Goal: Use online tool/utility: Utilize a website feature to perform a specific function

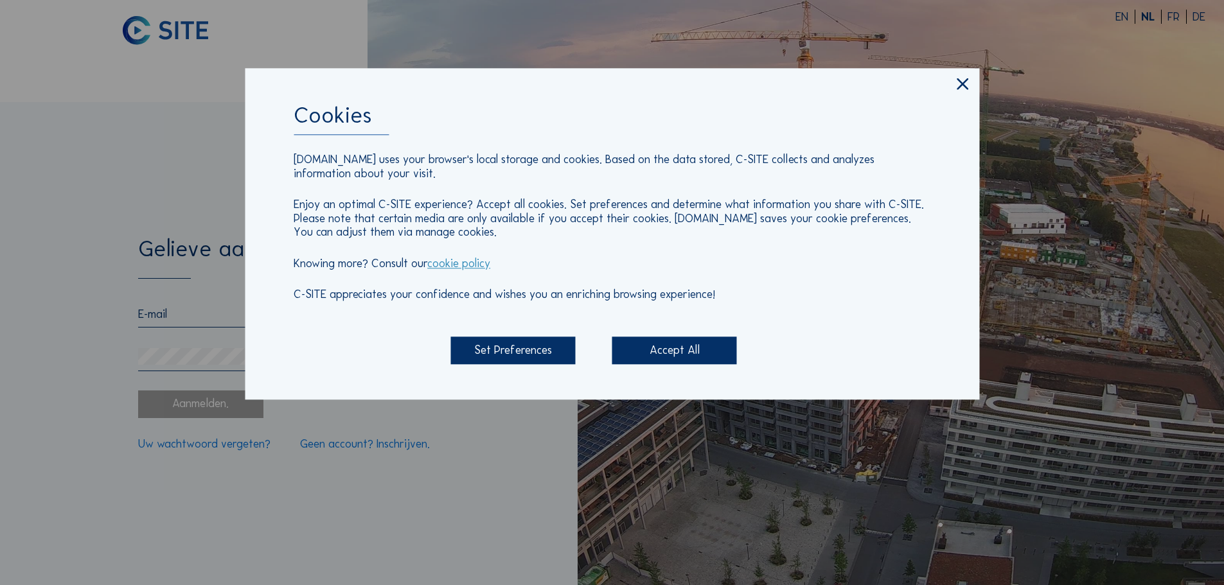
type input "[EMAIL_ADDRESS][PERSON_NAME][DOMAIN_NAME]"
click at [647, 356] on div "Accept All" at bounding box center [674, 351] width 125 height 28
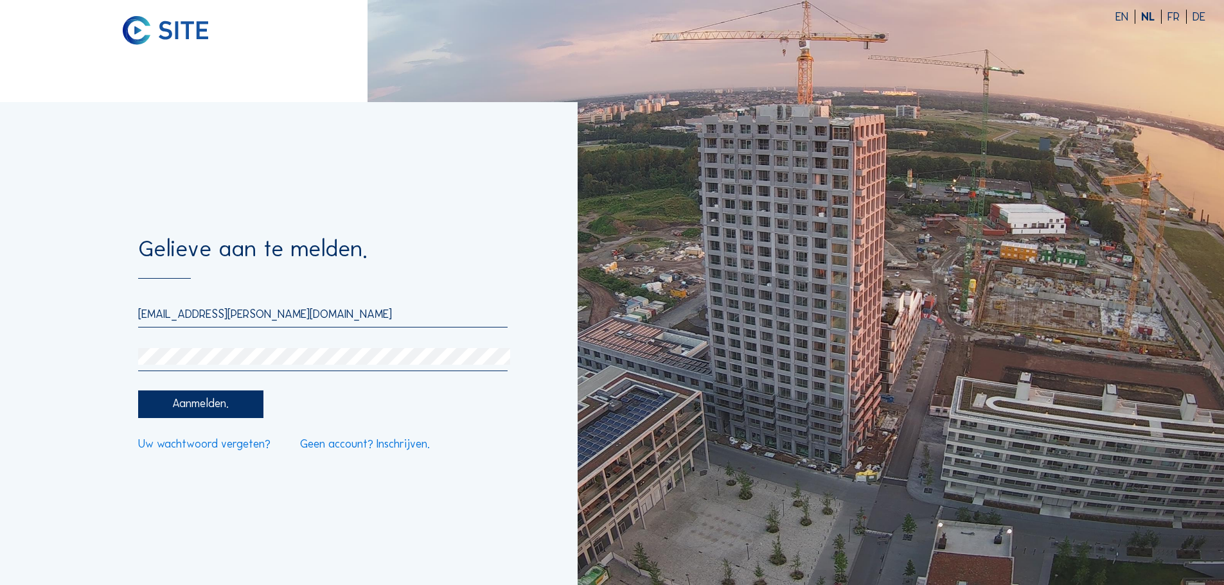
click at [216, 409] on div "Aanmelden." at bounding box center [200, 405] width 125 height 28
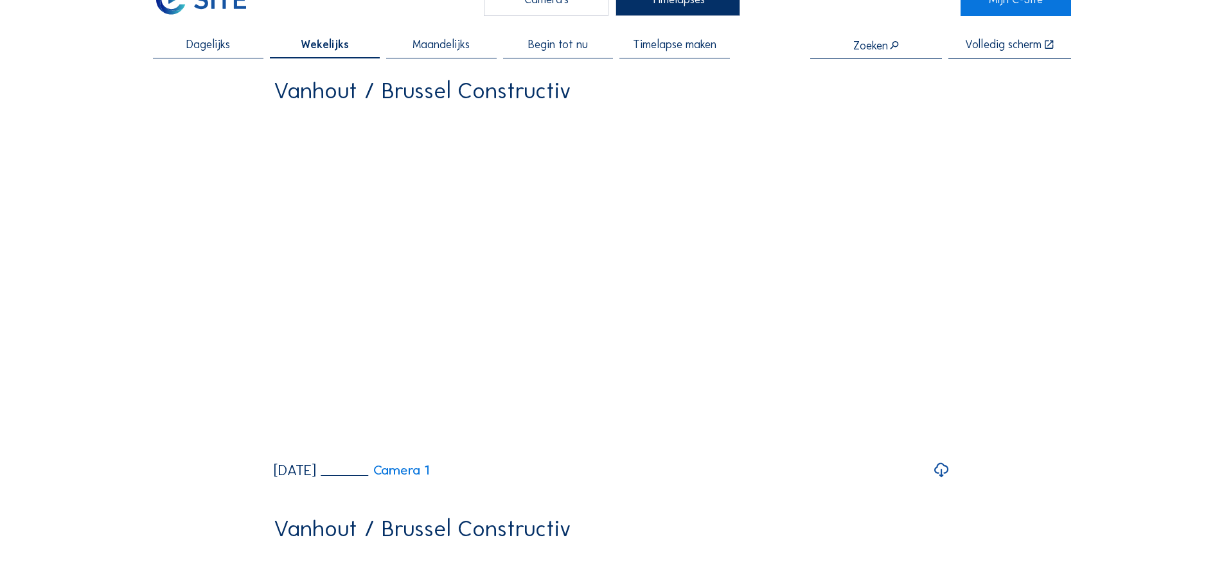
scroll to position [64, 0]
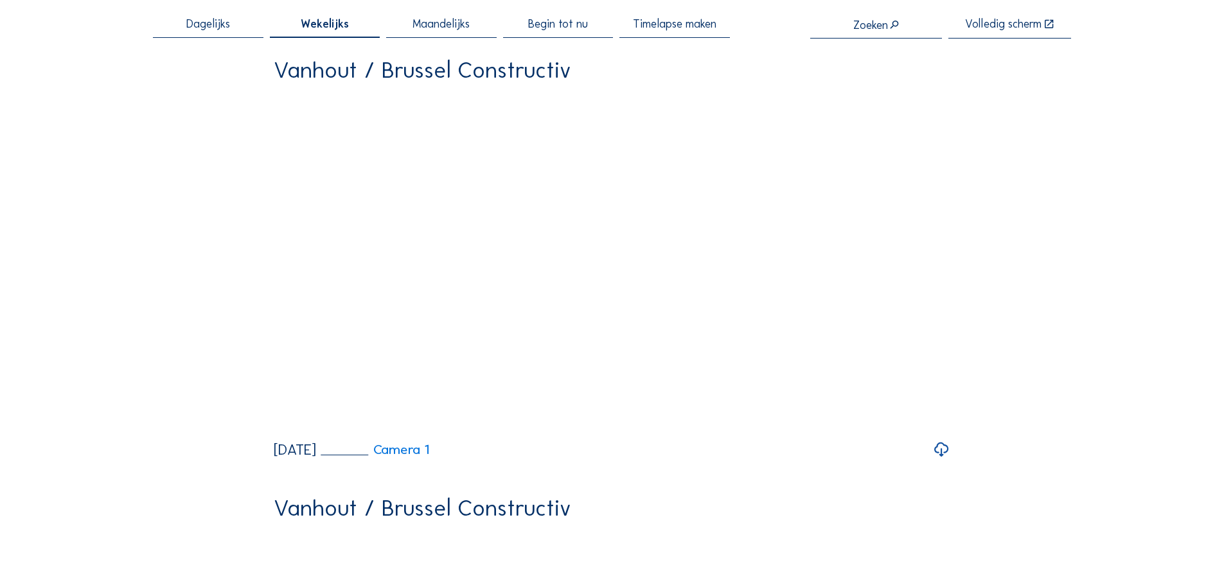
click at [942, 461] on icon at bounding box center [941, 450] width 17 height 21
click at [681, 23] on span "Timelapse maken" at bounding box center [675, 25] width 84 height 12
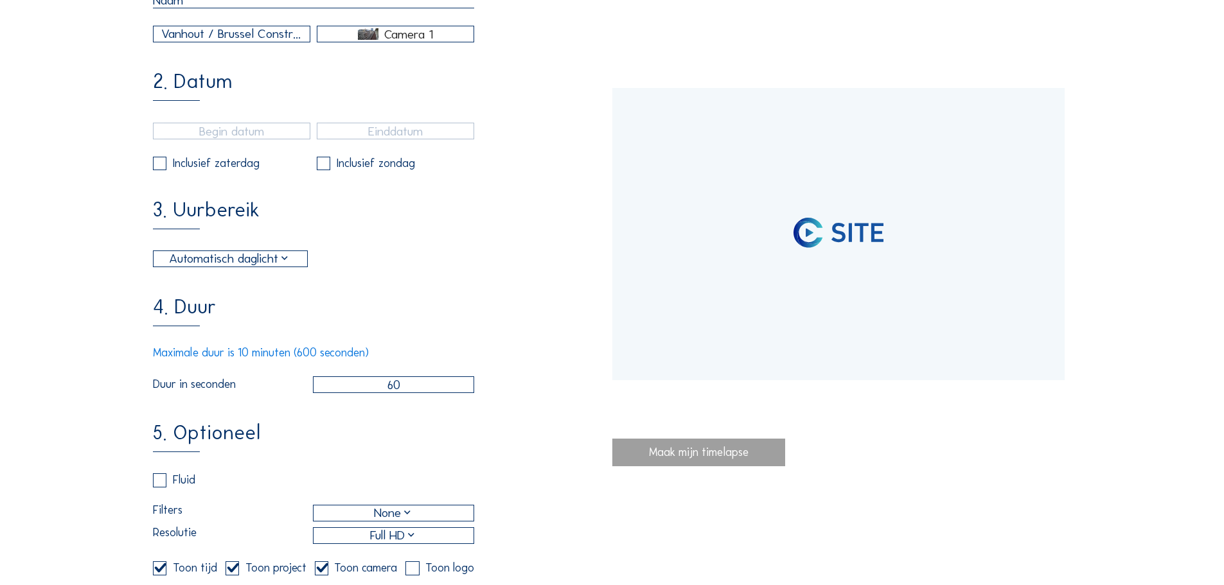
scroll to position [257, 0]
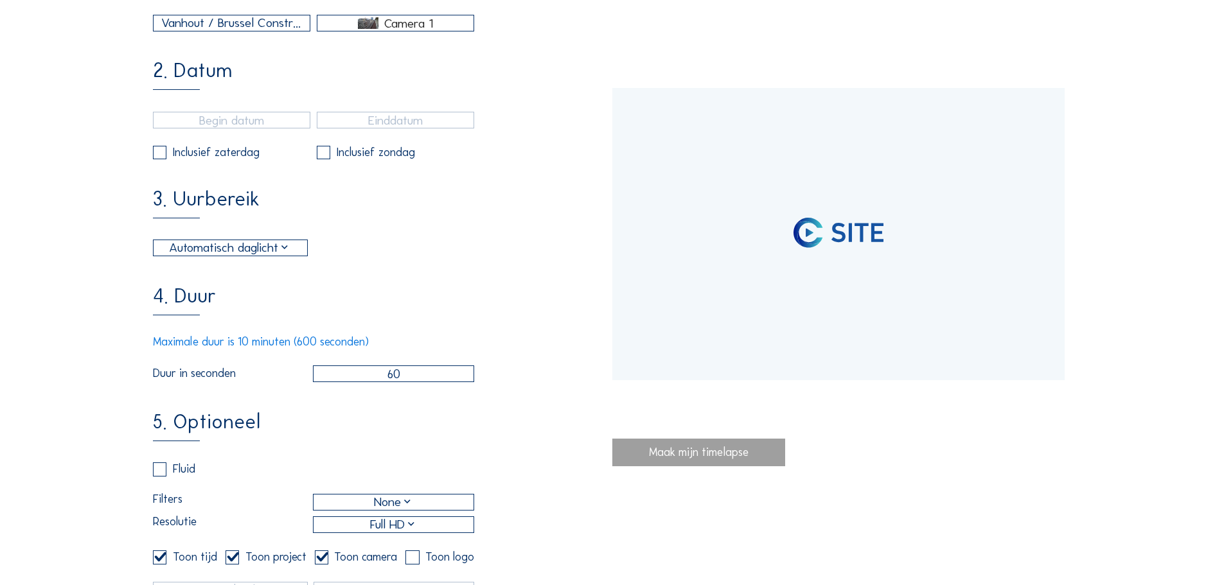
type input "[DATE] 11:40"
type input "[DATE] 12:01"
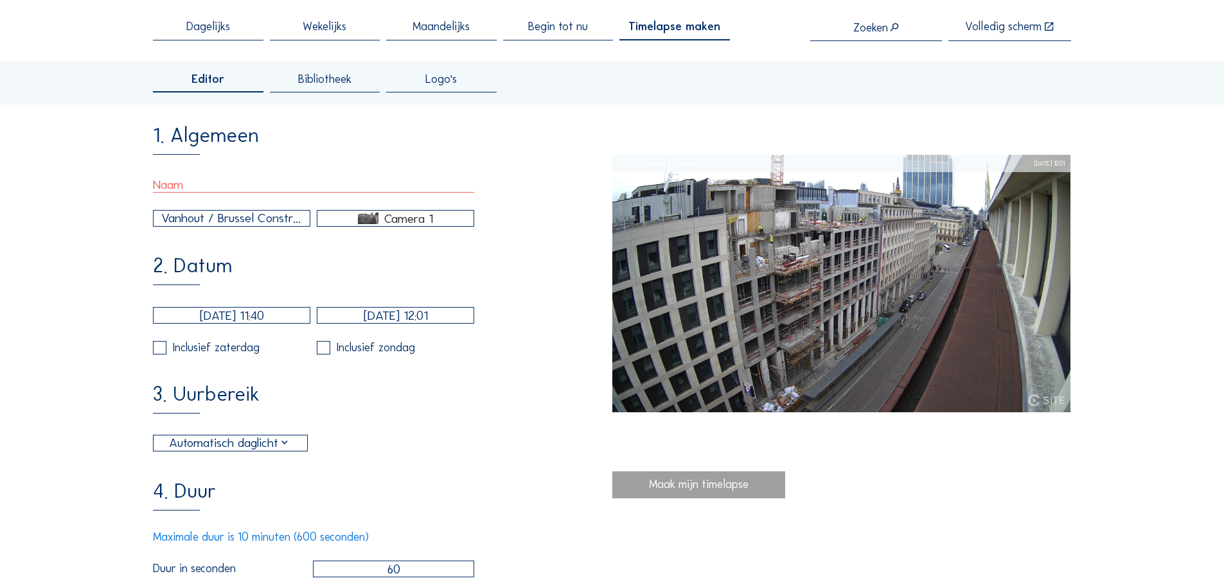
scroll to position [0, 0]
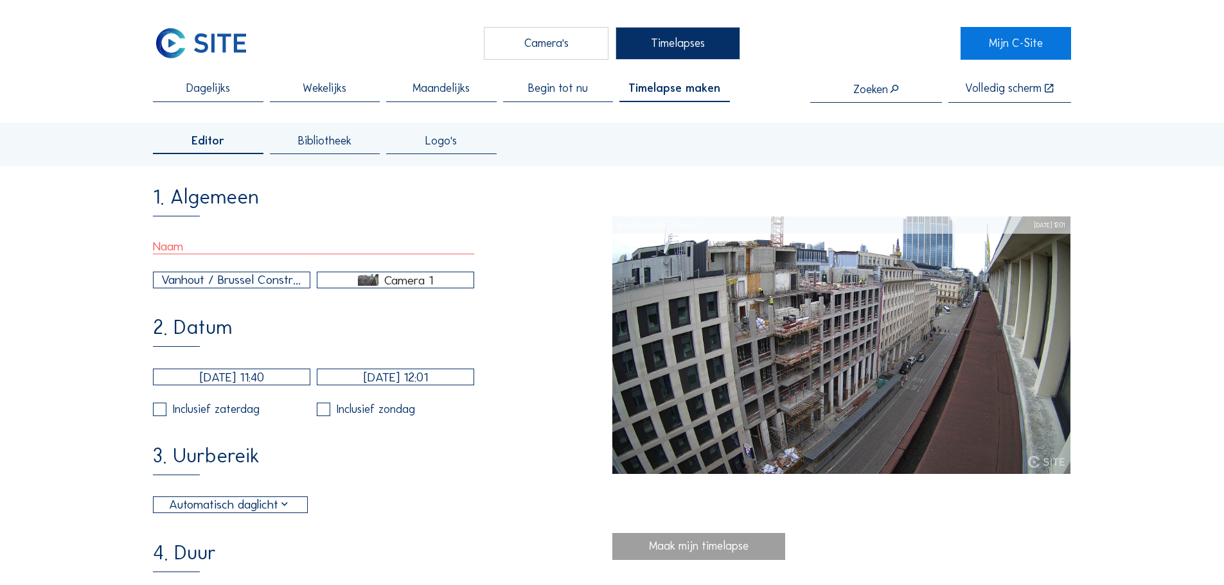
click at [209, 94] on span "Dagelijks" at bounding box center [208, 89] width 44 height 12
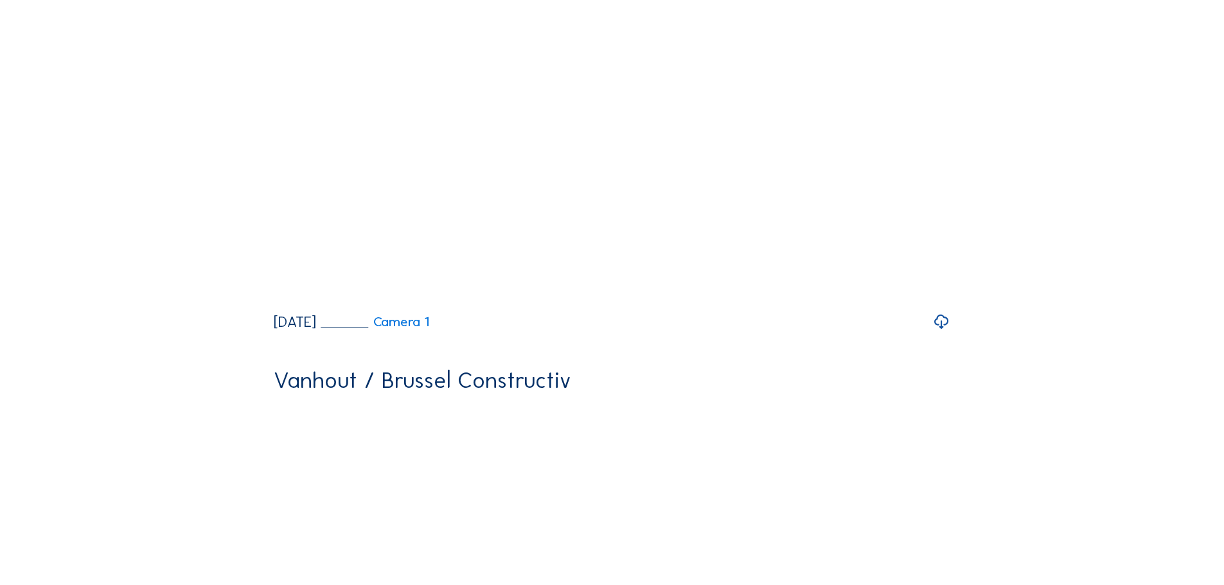
scroll to position [193, 0]
drag, startPoint x: 283, startPoint y: 339, endPoint x: 277, endPoint y: 350, distance: 12.7
click at [283, 303] on icon at bounding box center [285, 293] width 16 height 20
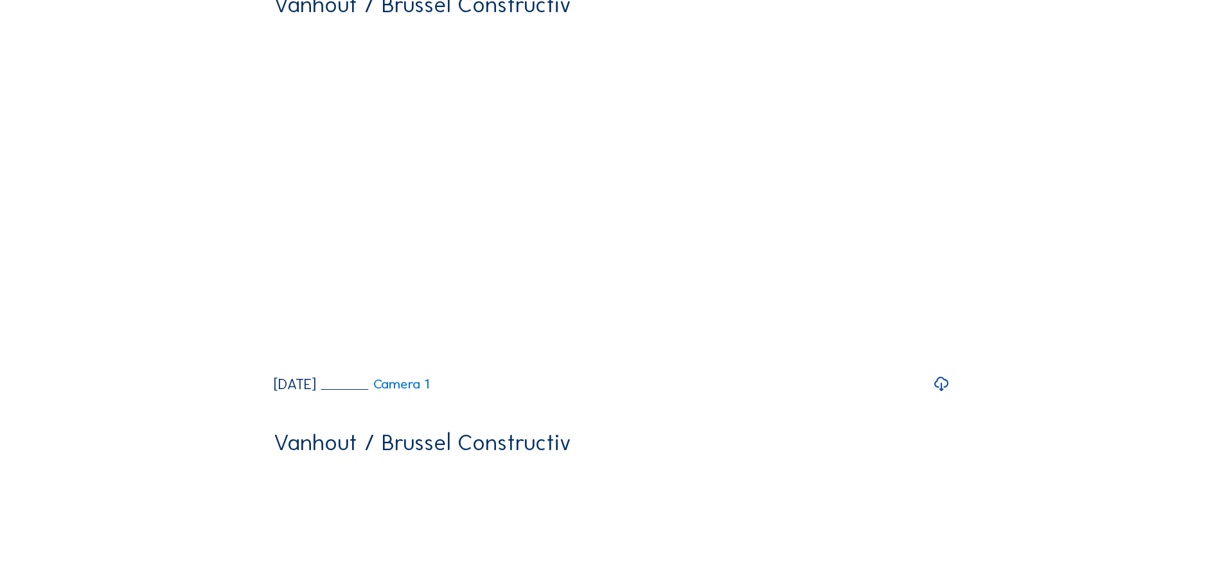
scroll to position [129, 0]
click at [296, 363] on video "Your browser does not support the video tag." at bounding box center [612, 197] width 677 height 339
